Goal: Task Accomplishment & Management: Use online tool/utility

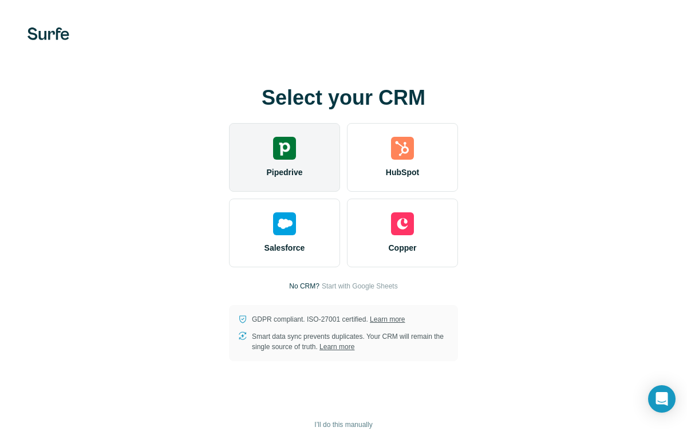
click at [273, 173] on span "Pipedrive" at bounding box center [284, 172] width 36 height 11
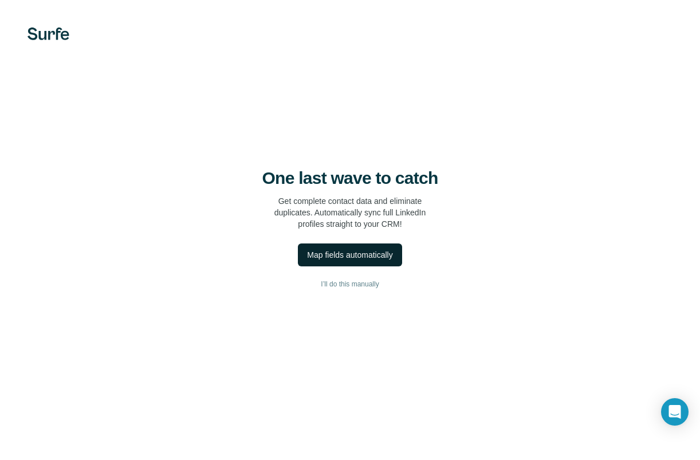
click at [345, 255] on div "Map fields automatically" at bounding box center [349, 254] width 85 height 11
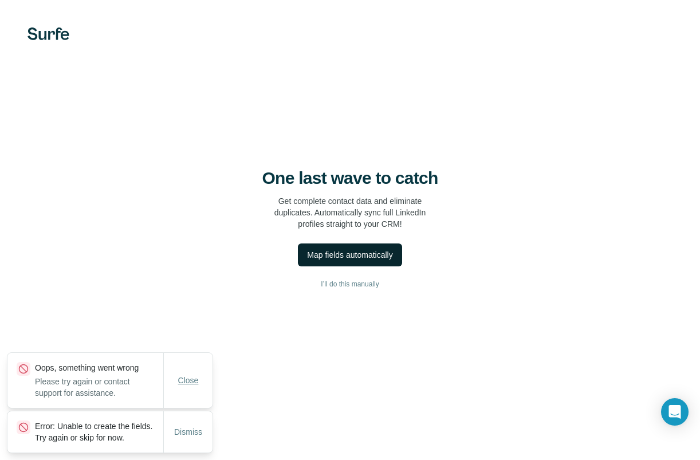
click at [193, 374] on span "Close" at bounding box center [188, 379] width 21 height 11
click at [189, 427] on span "Dismiss" at bounding box center [188, 431] width 28 height 11
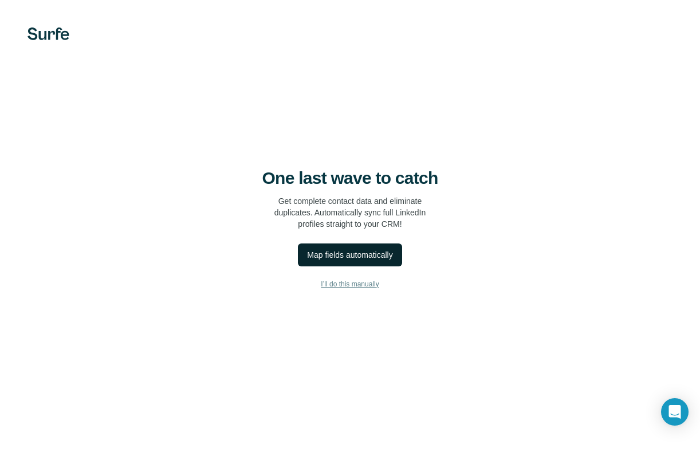
click at [346, 276] on button "I’ll do this manually" at bounding box center [350, 283] width 654 height 17
